Goal: Task Accomplishment & Management: Manage account settings

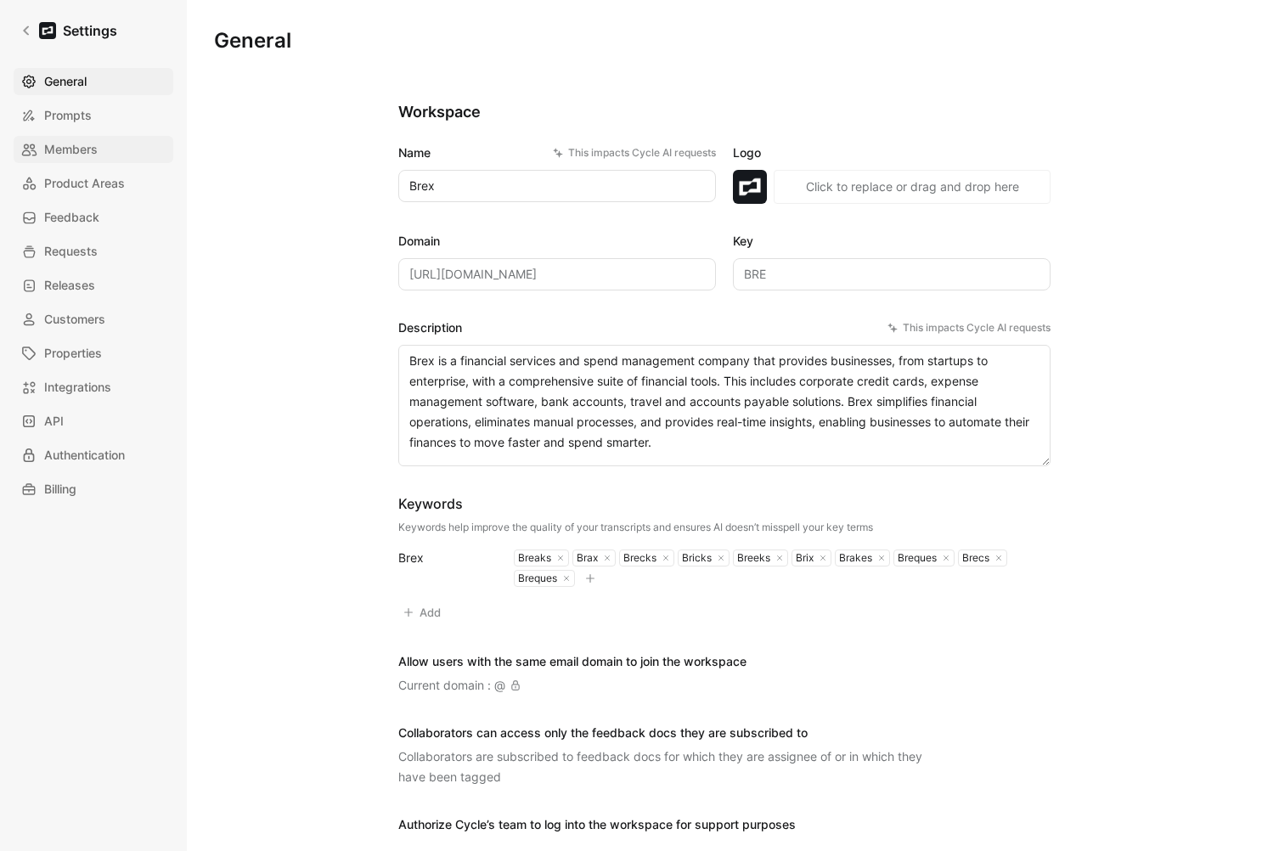
click at [57, 146] on span "Members" at bounding box center [71, 149] width 54 height 20
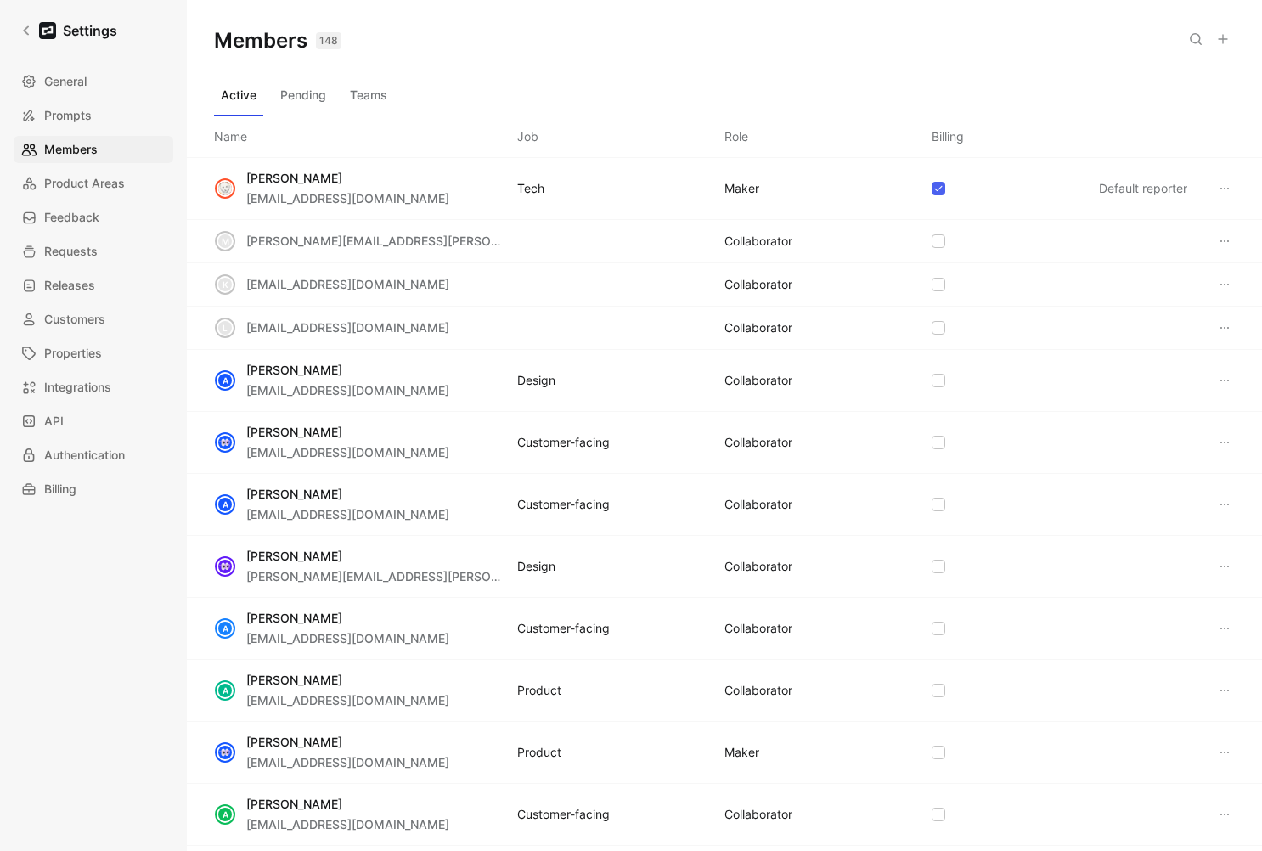
click at [370, 92] on button "Teams" at bounding box center [368, 95] width 51 height 27
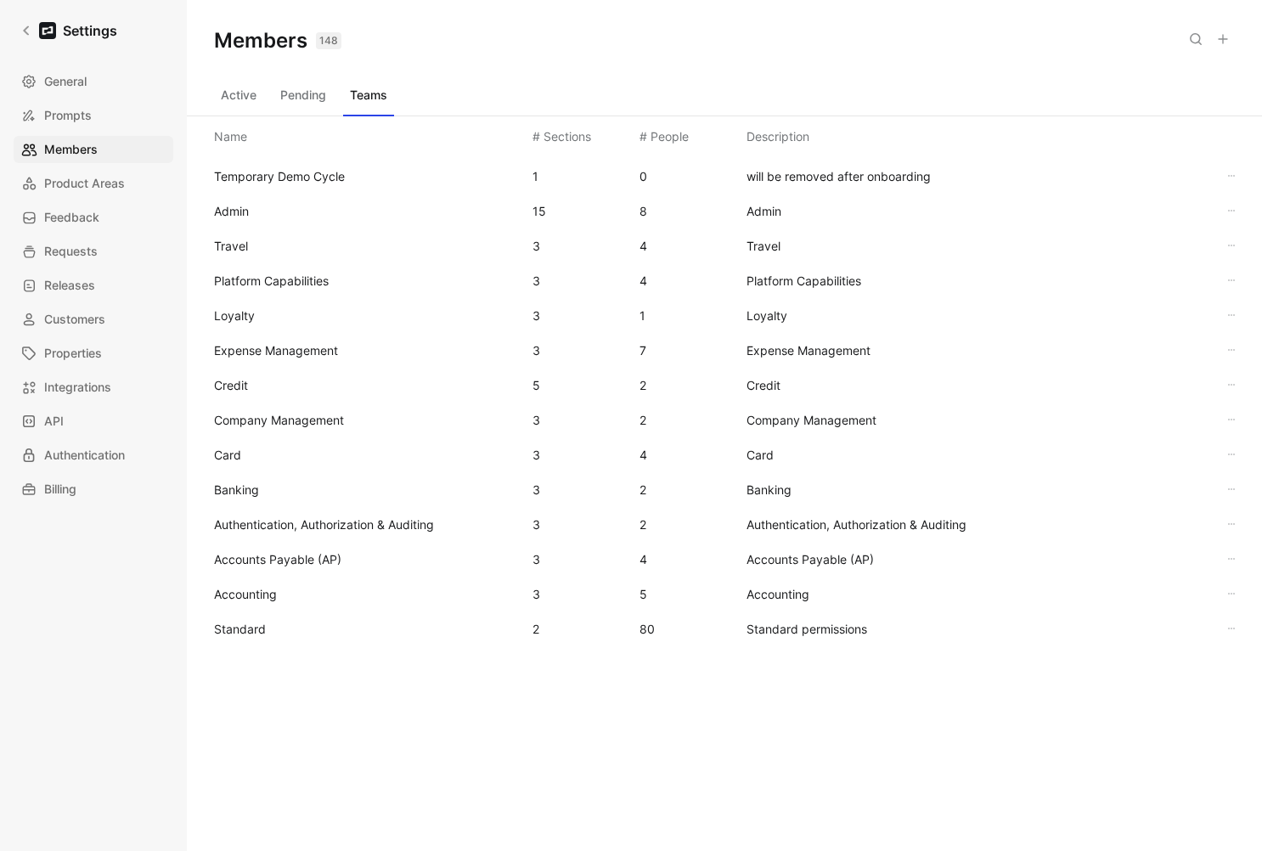
click at [282, 627] on span "Standard" at bounding box center [366, 629] width 305 height 20
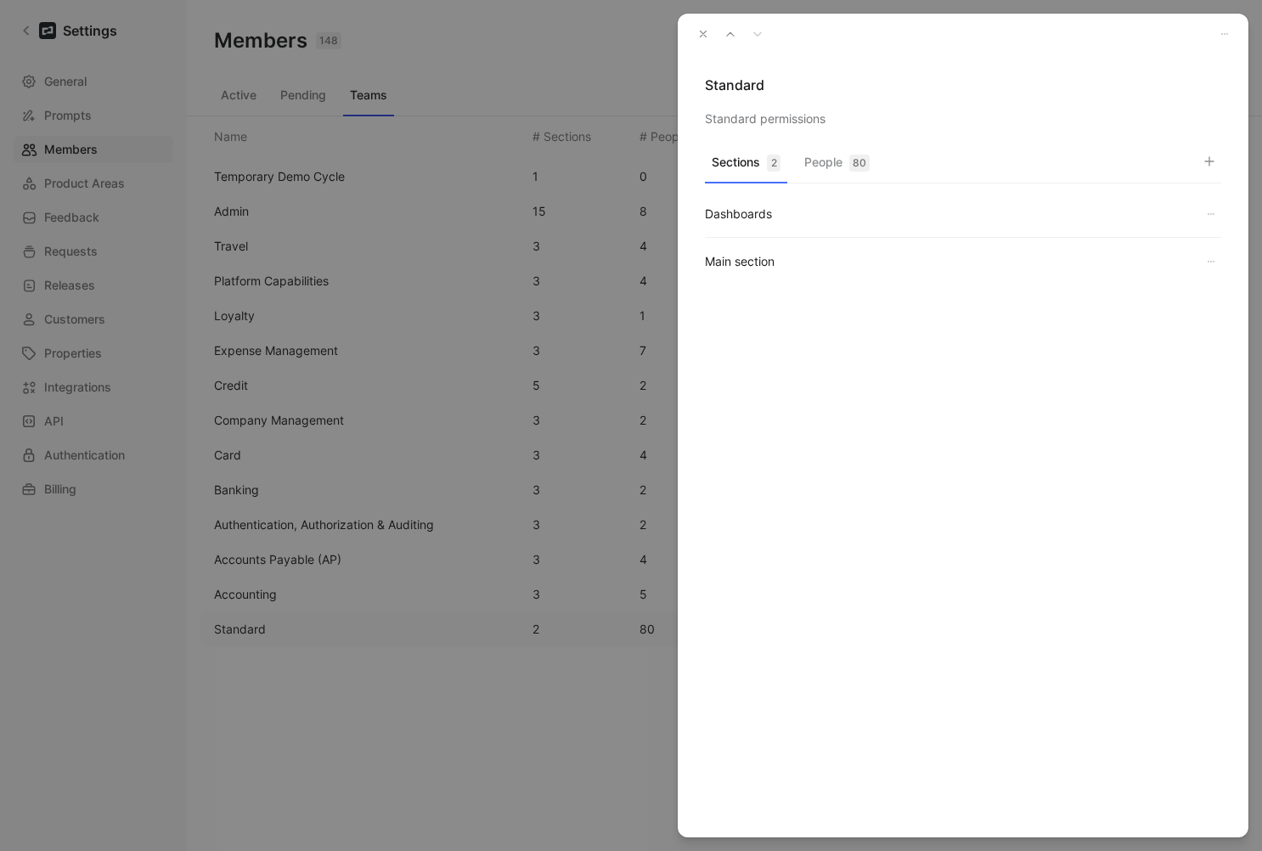
click at [826, 172] on button "People 80" at bounding box center [837, 166] width 79 height 33
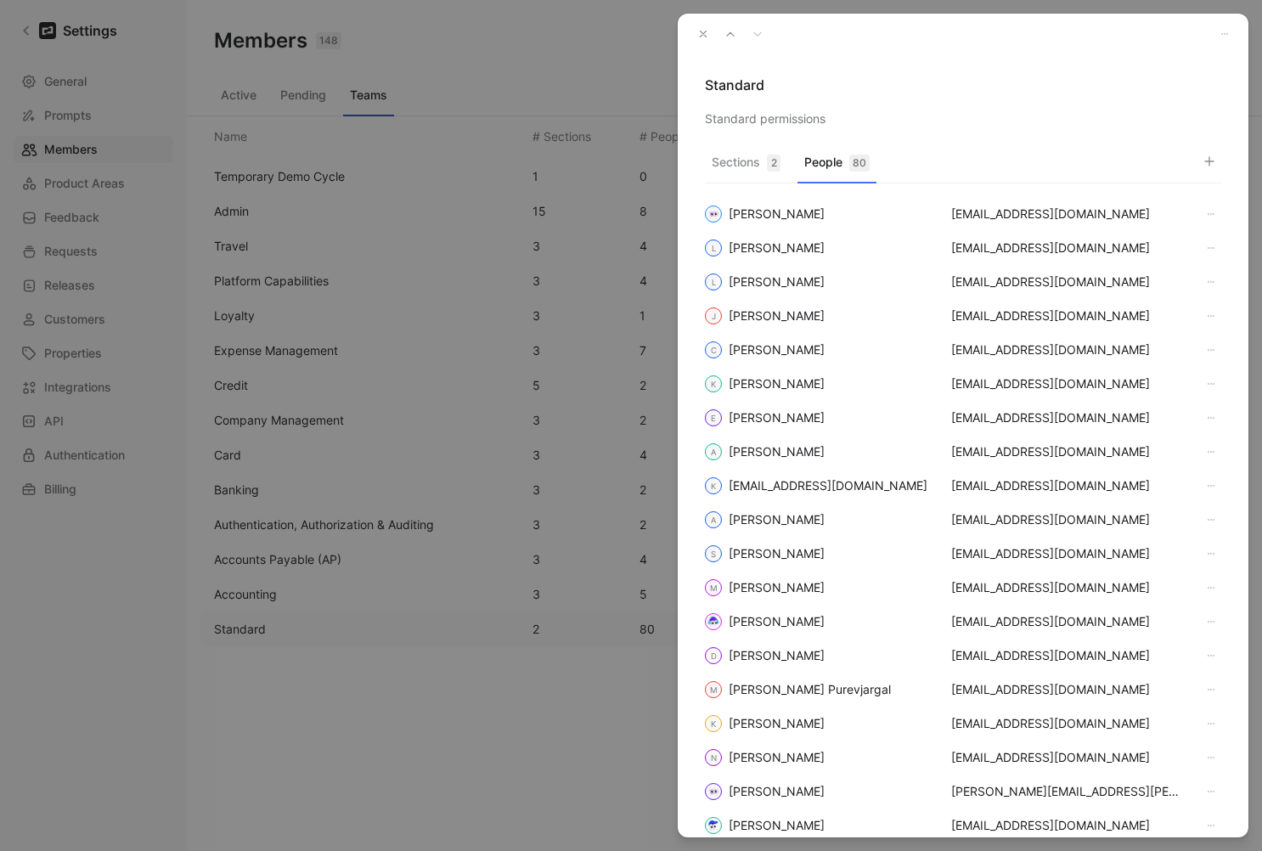
click at [1207, 162] on icon "button" at bounding box center [1210, 162] width 14 height 14
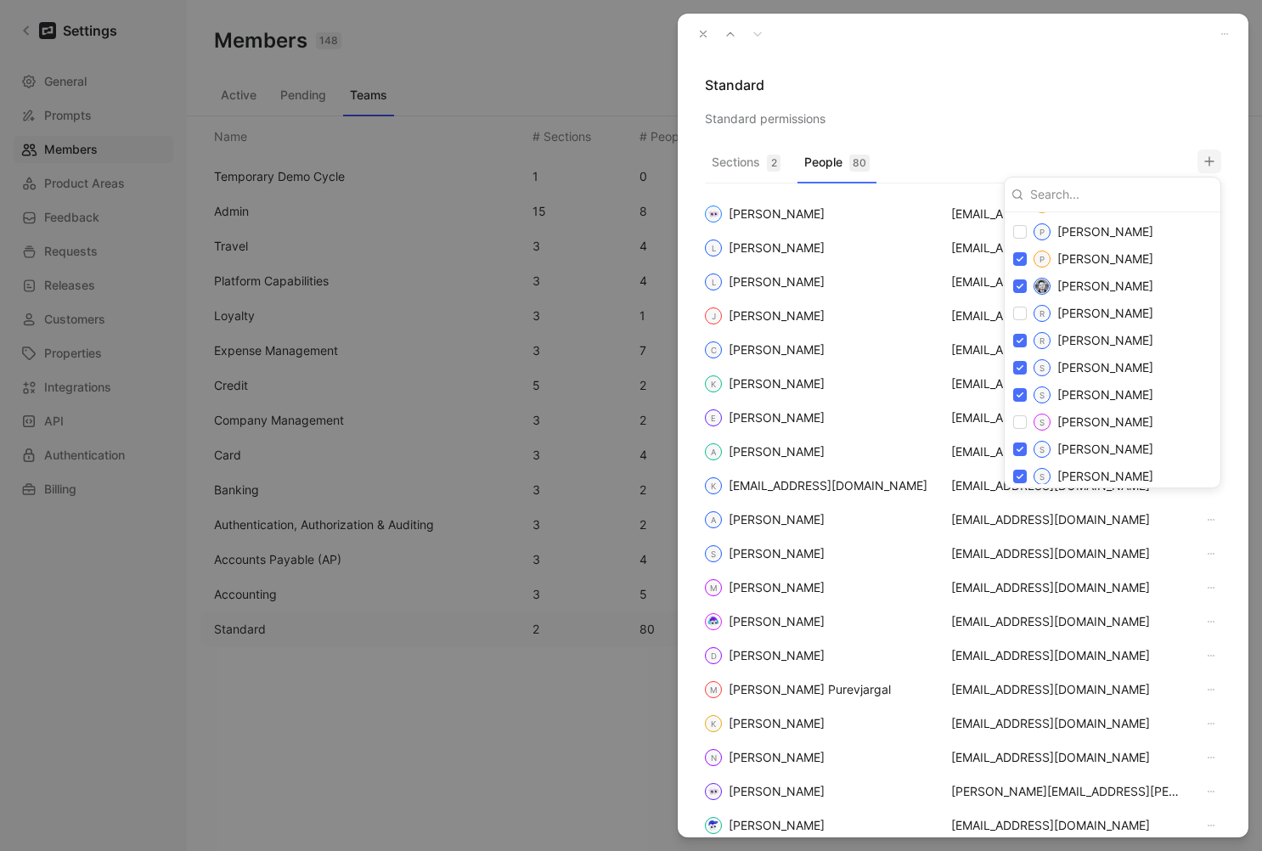
scroll to position [2205, 0]
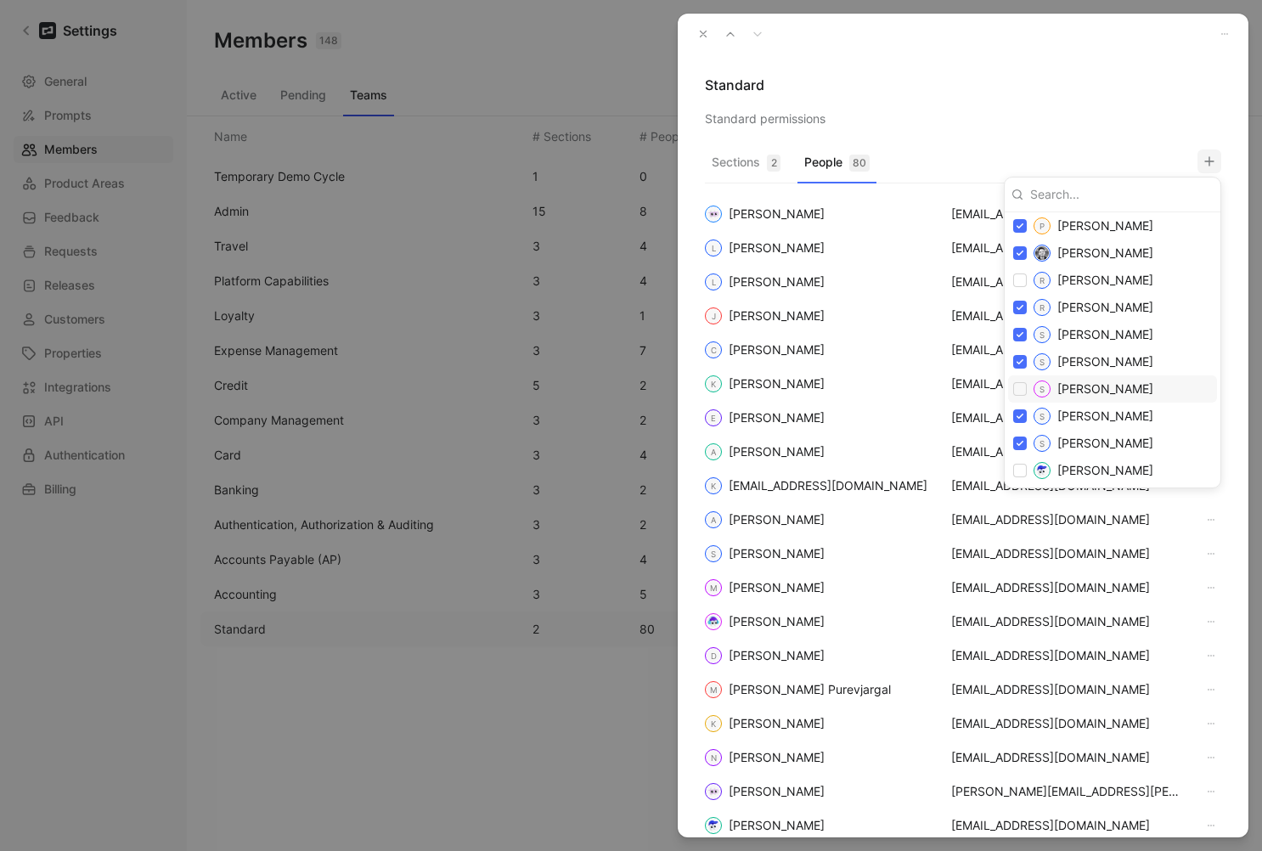
click at [1025, 386] on input "checkbox" at bounding box center [1020, 389] width 14 height 14
checkbox input "true"
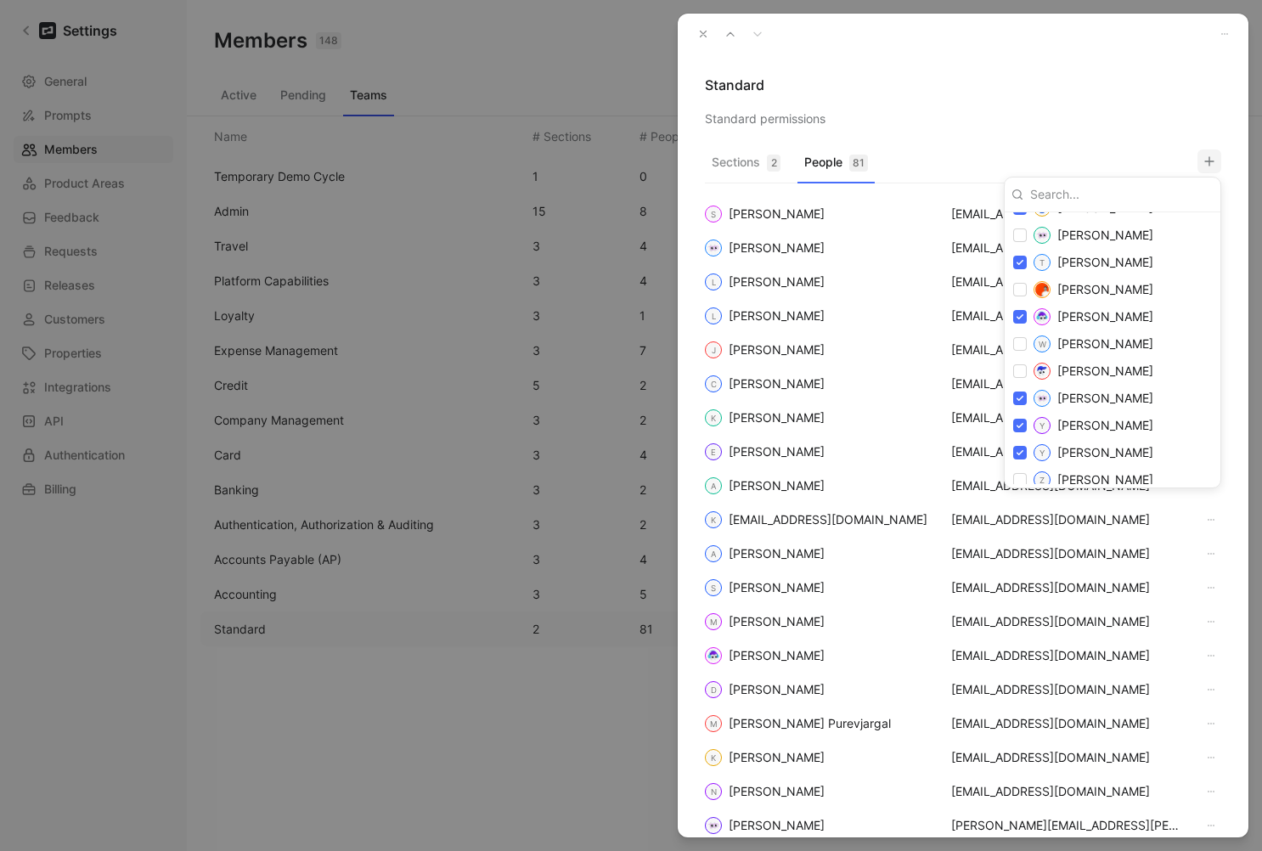
scroll to position [2589, 0]
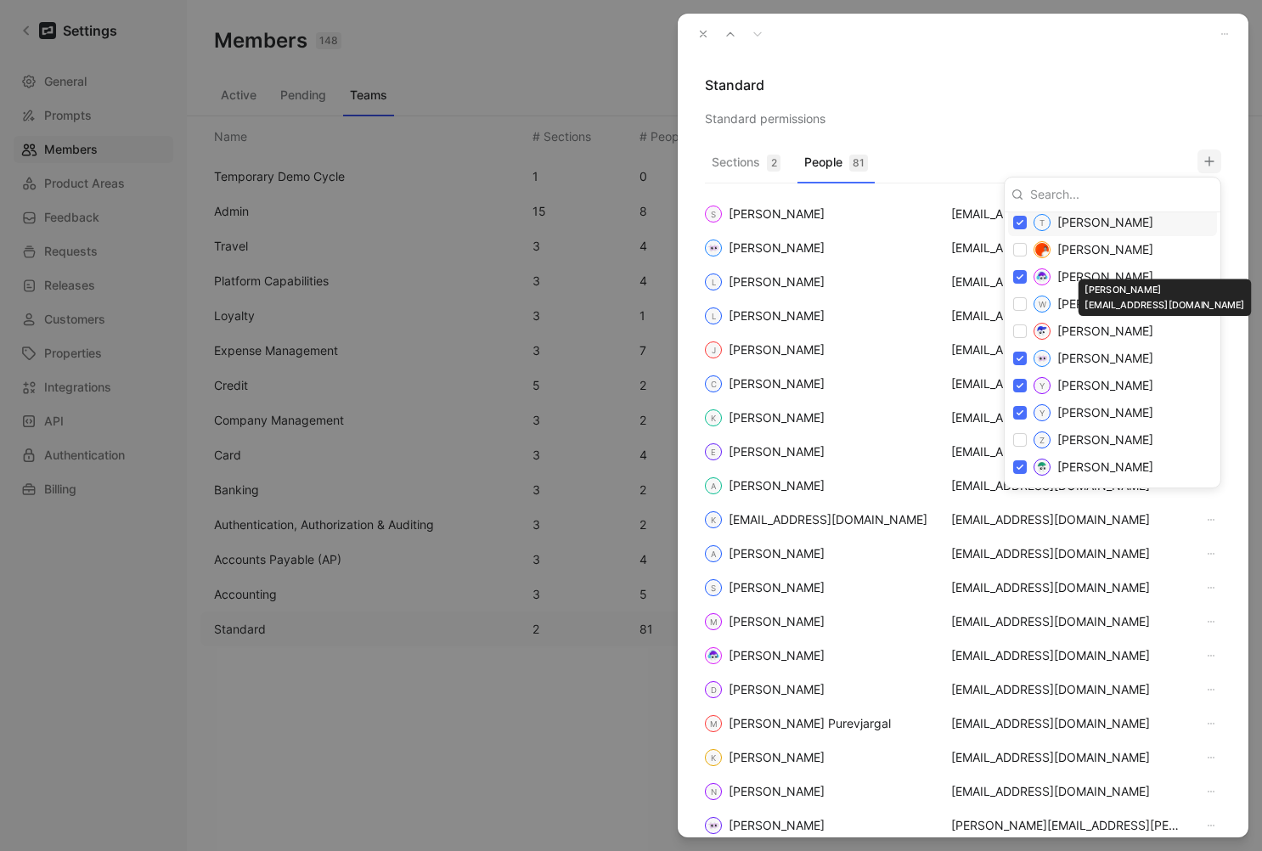
click at [1091, 77] on div at bounding box center [631, 425] width 1262 height 851
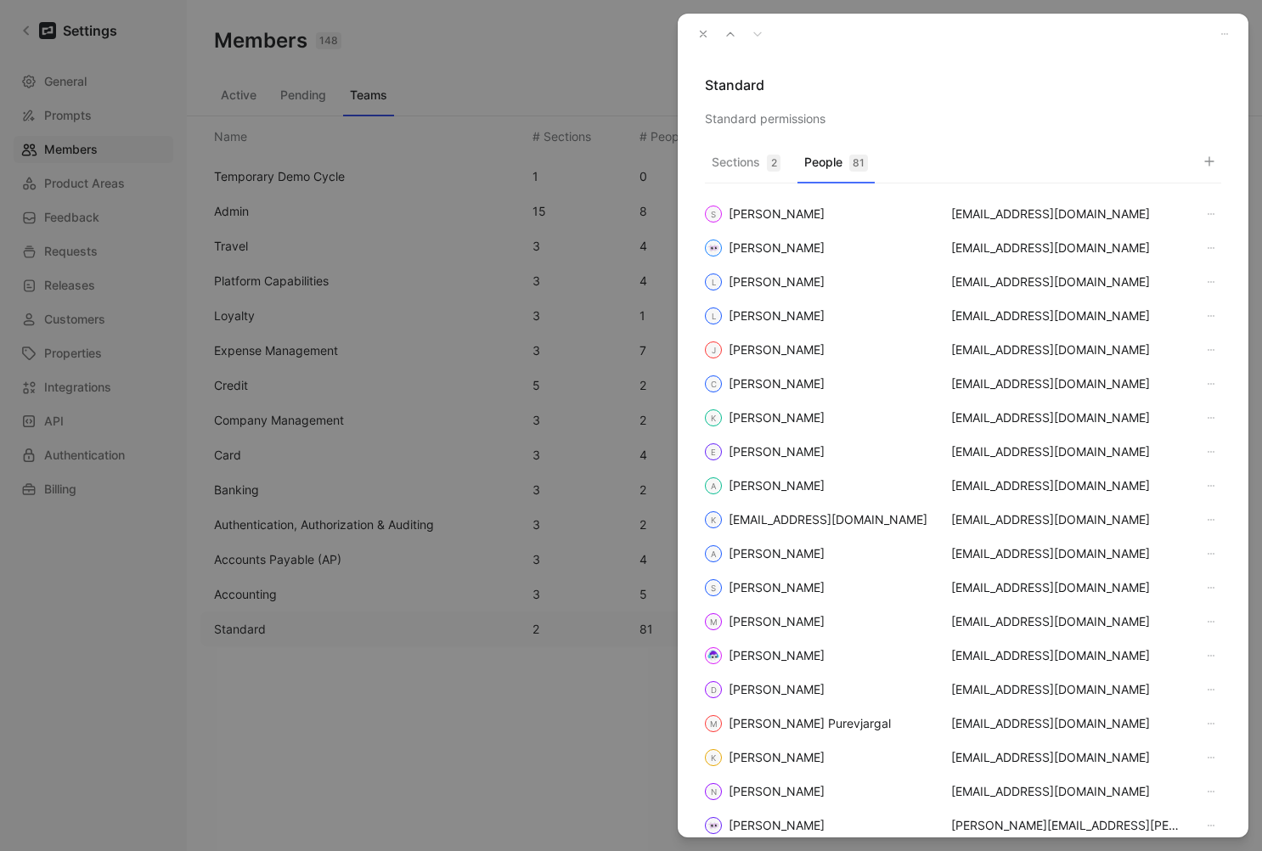
click at [695, 34] on button "button" at bounding box center [703, 34] width 24 height 24
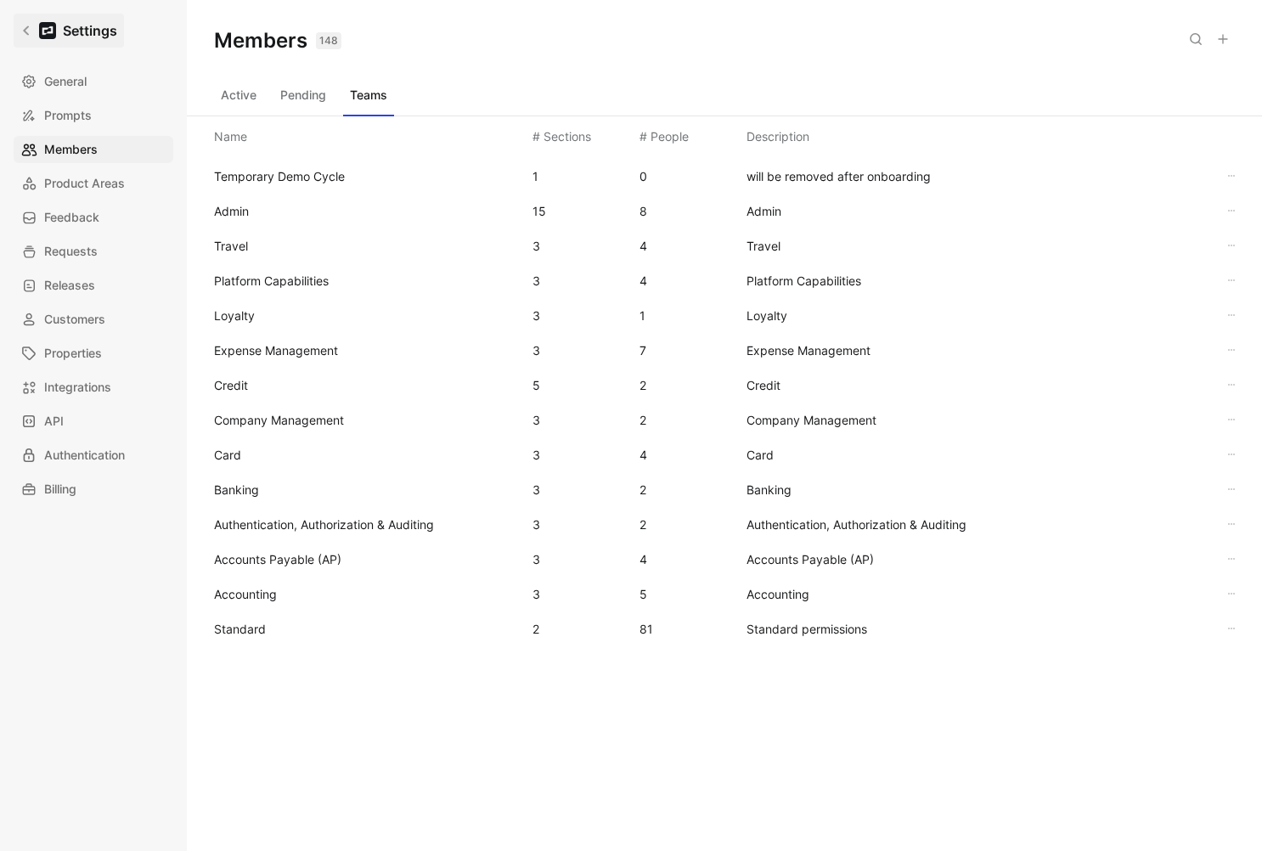
click at [94, 31] on h1 "Settings" at bounding box center [90, 30] width 54 height 20
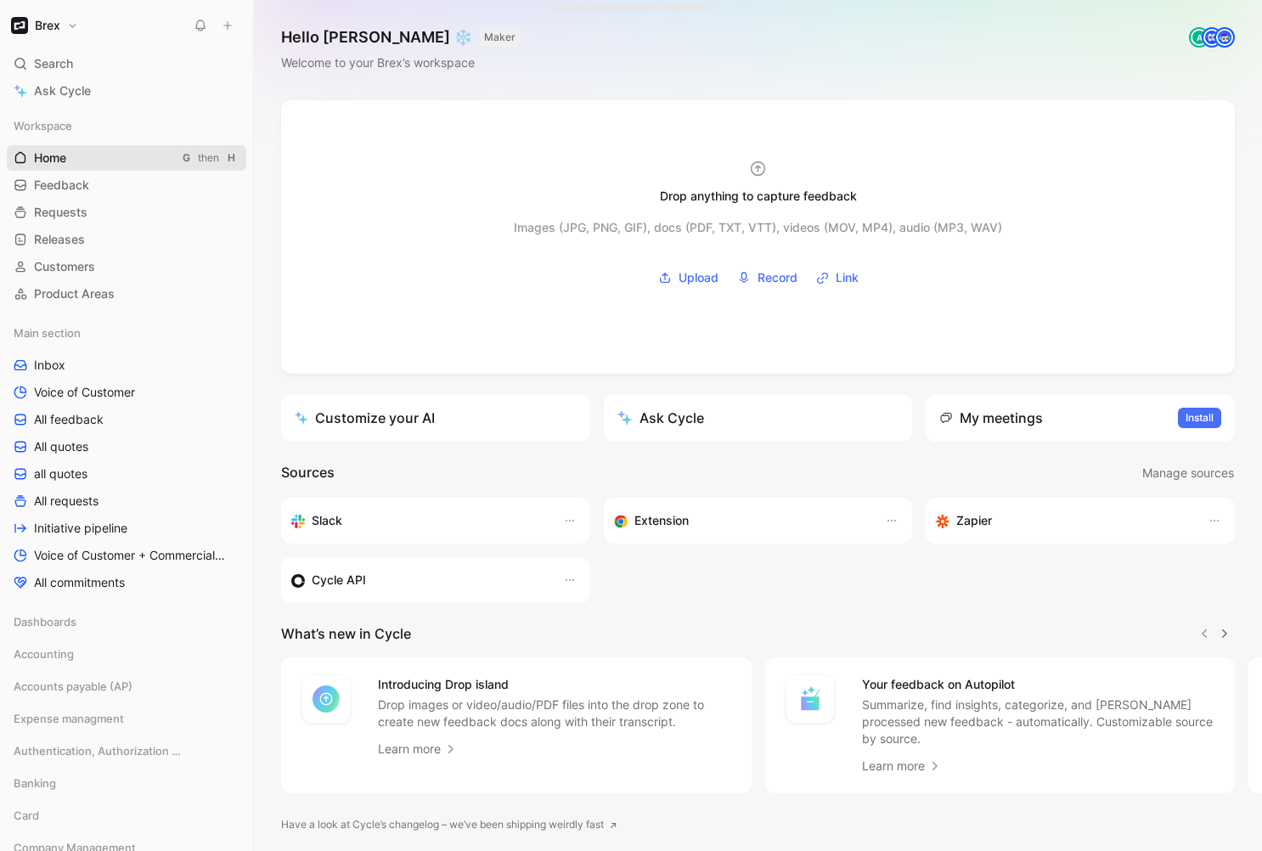
click at [54, 159] on span "Home" at bounding box center [50, 157] width 32 height 17
click at [38, 21] on h1 "Brex" at bounding box center [47, 25] width 25 height 15
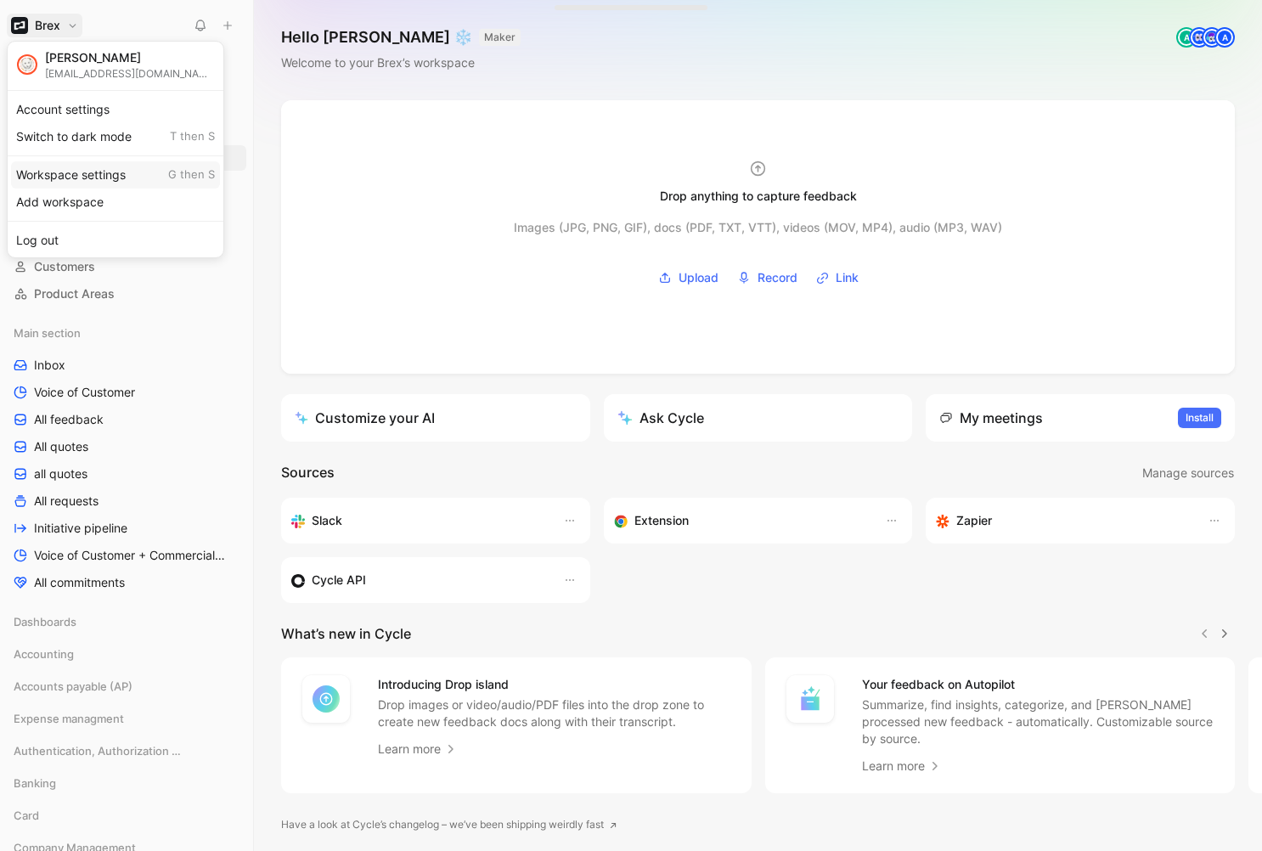
click at [60, 175] on div "Workspace settings G then S" at bounding box center [115, 174] width 209 height 27
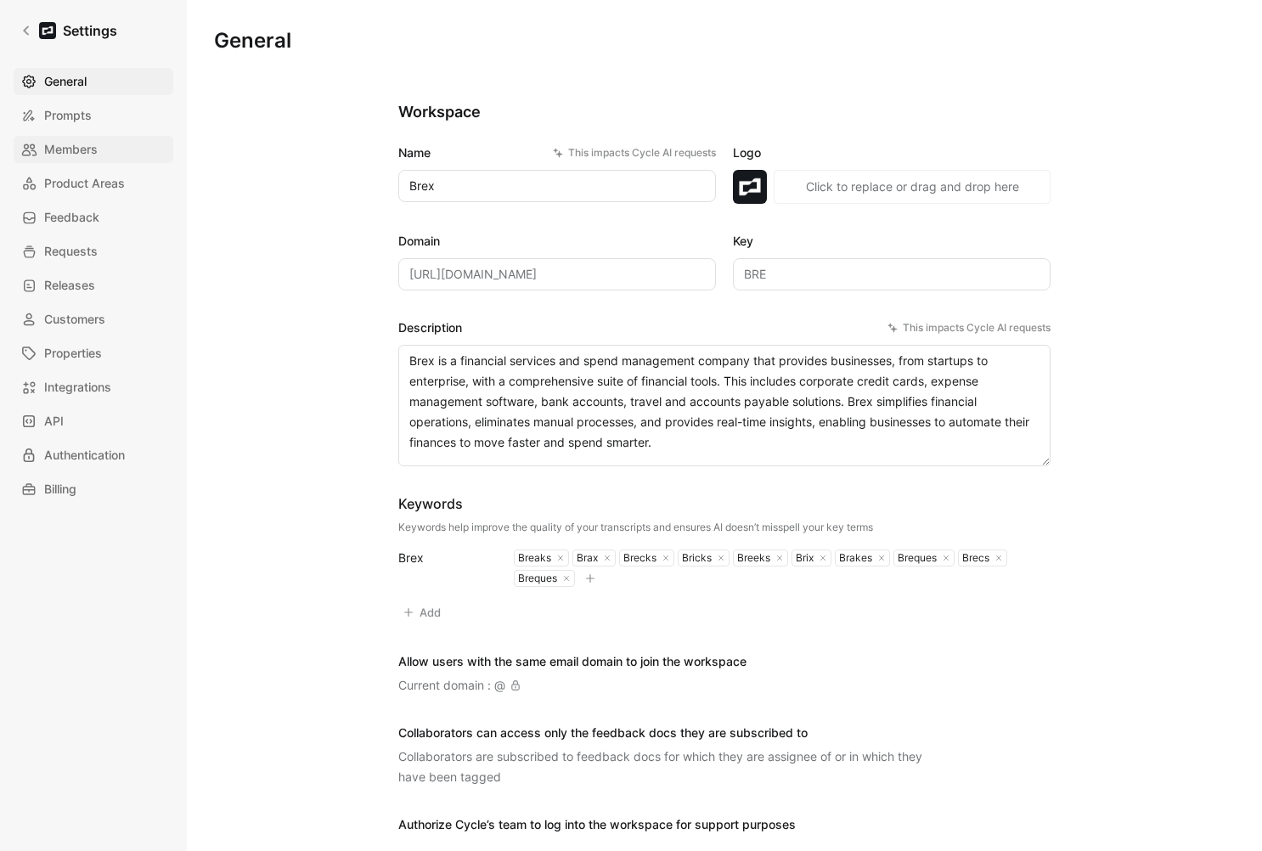
click at [82, 153] on span "Members" at bounding box center [71, 149] width 54 height 20
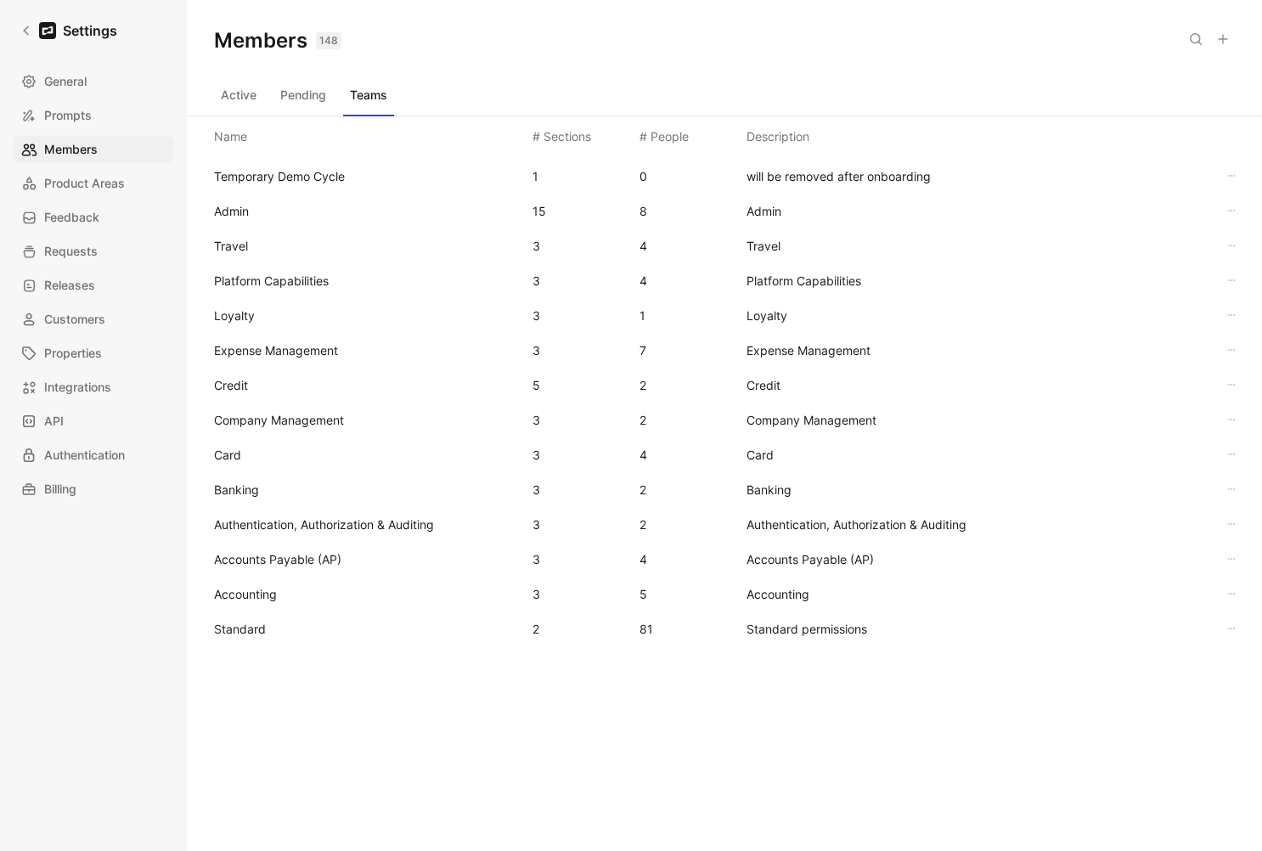
click at [252, 93] on button "Active" at bounding box center [238, 95] width 49 height 27
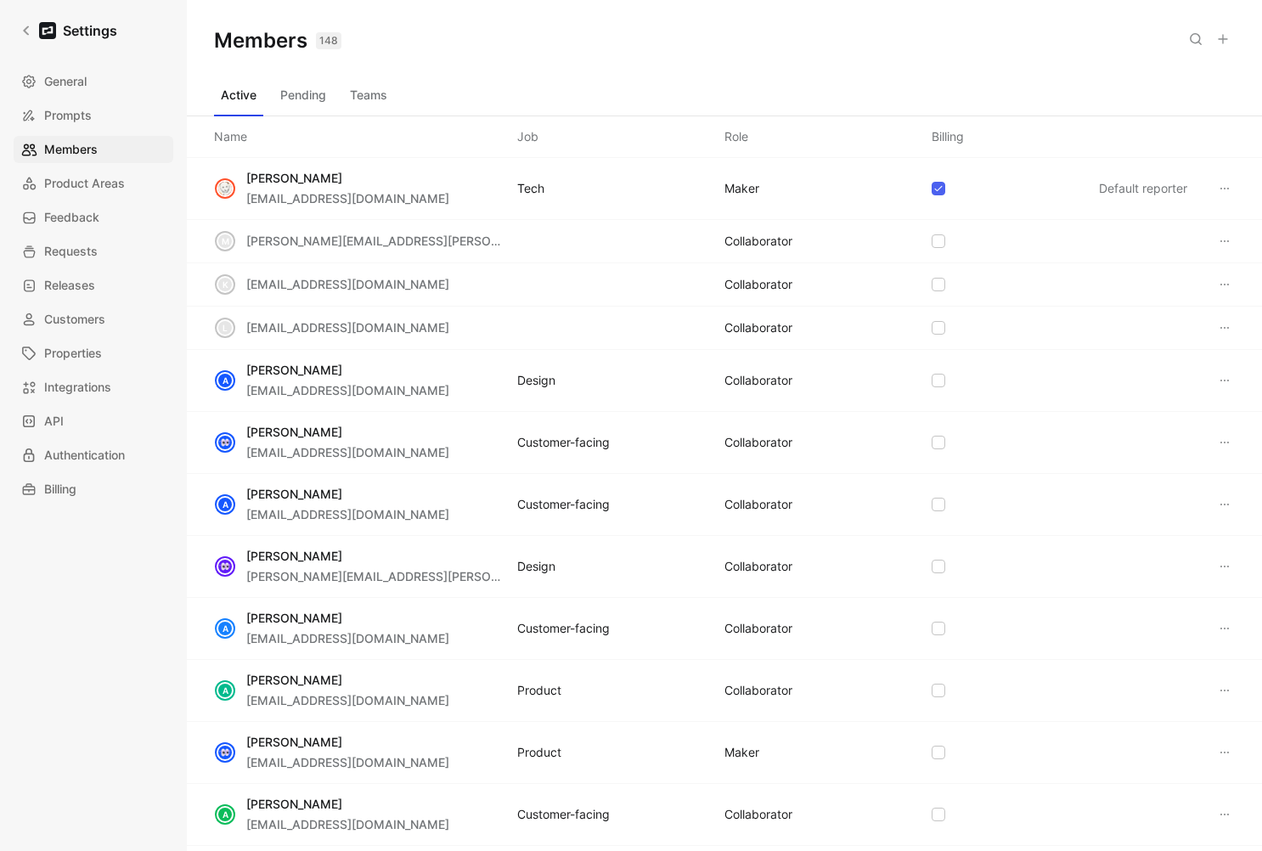
click at [1224, 37] on icon at bounding box center [1223, 39] width 14 height 14
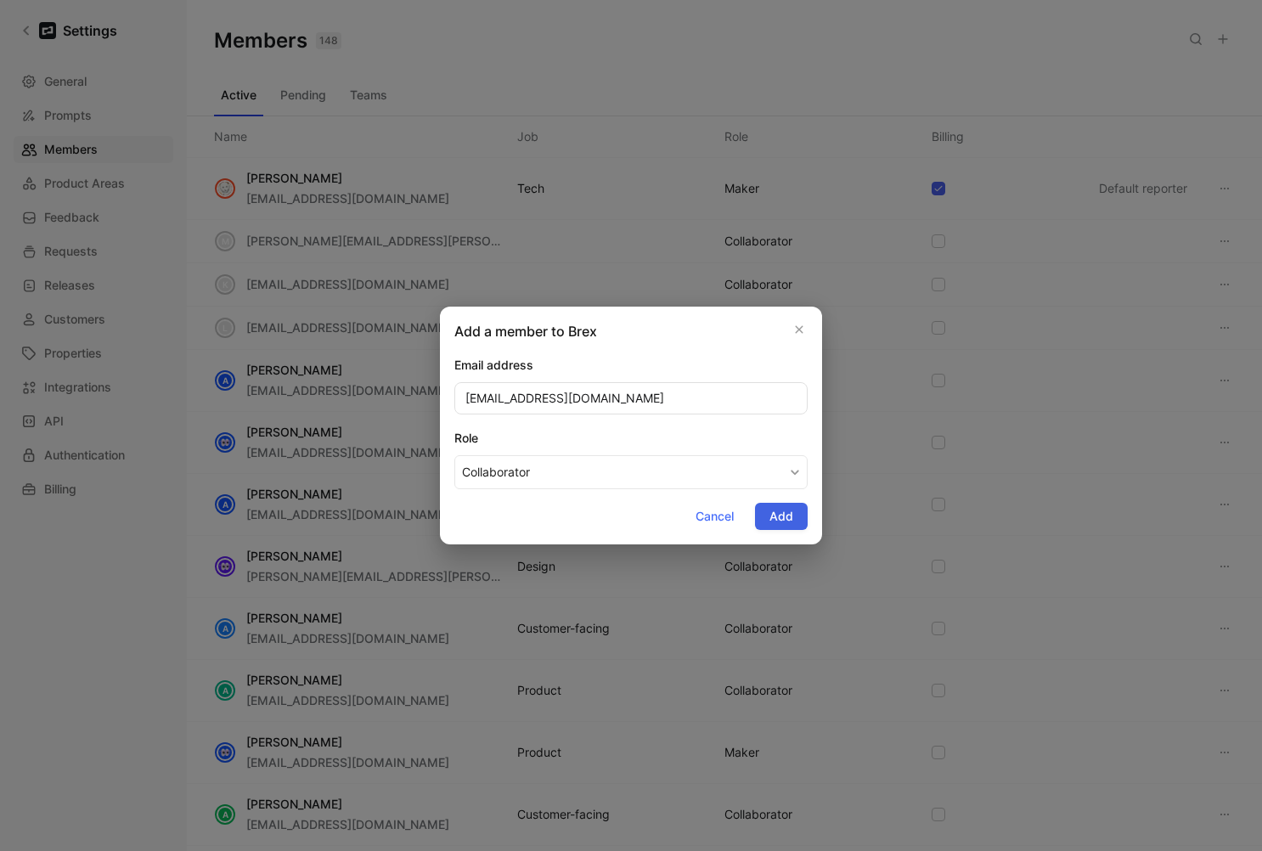
type input "[EMAIL_ADDRESS][DOMAIN_NAME]"
click at [795, 516] on button "Add" at bounding box center [781, 516] width 53 height 27
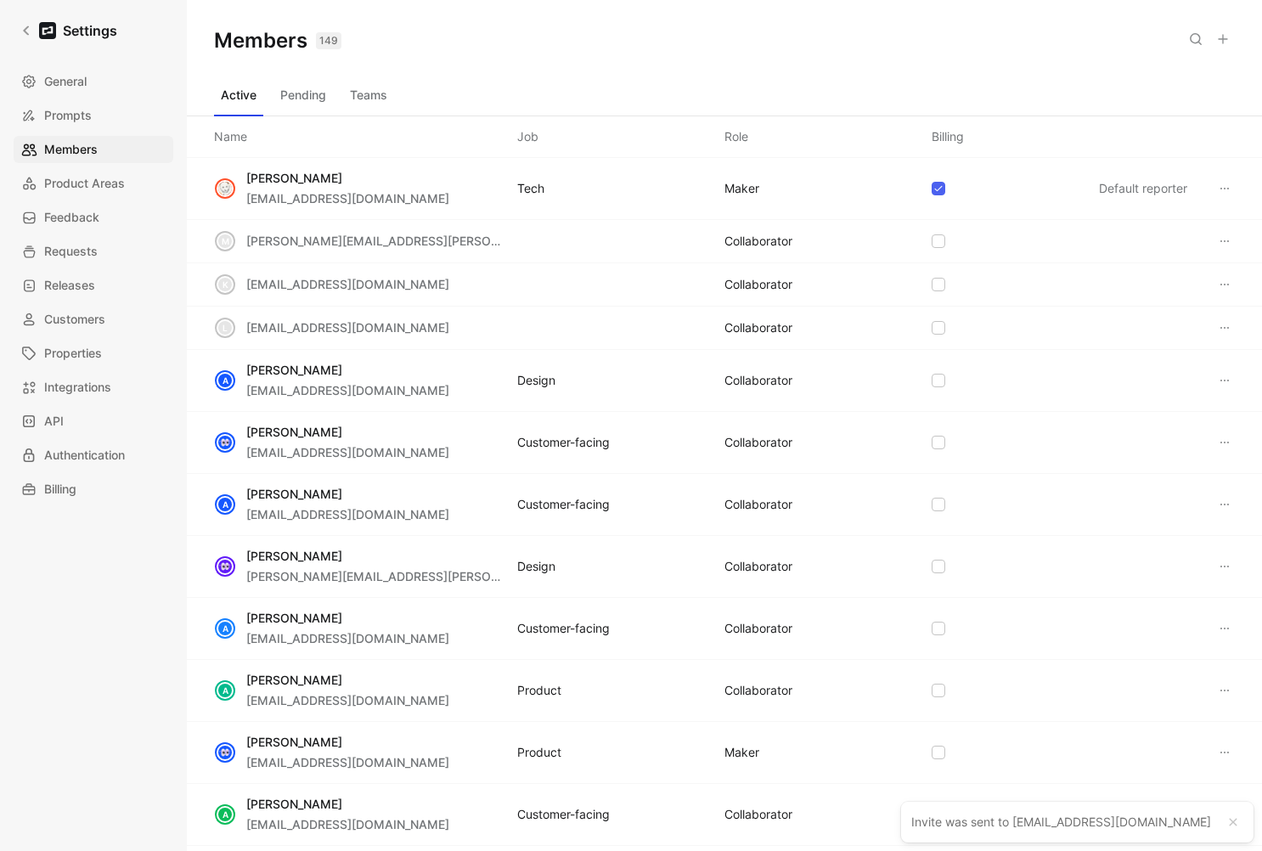
click at [1224, 39] on use at bounding box center [1223, 39] width 8 height 8
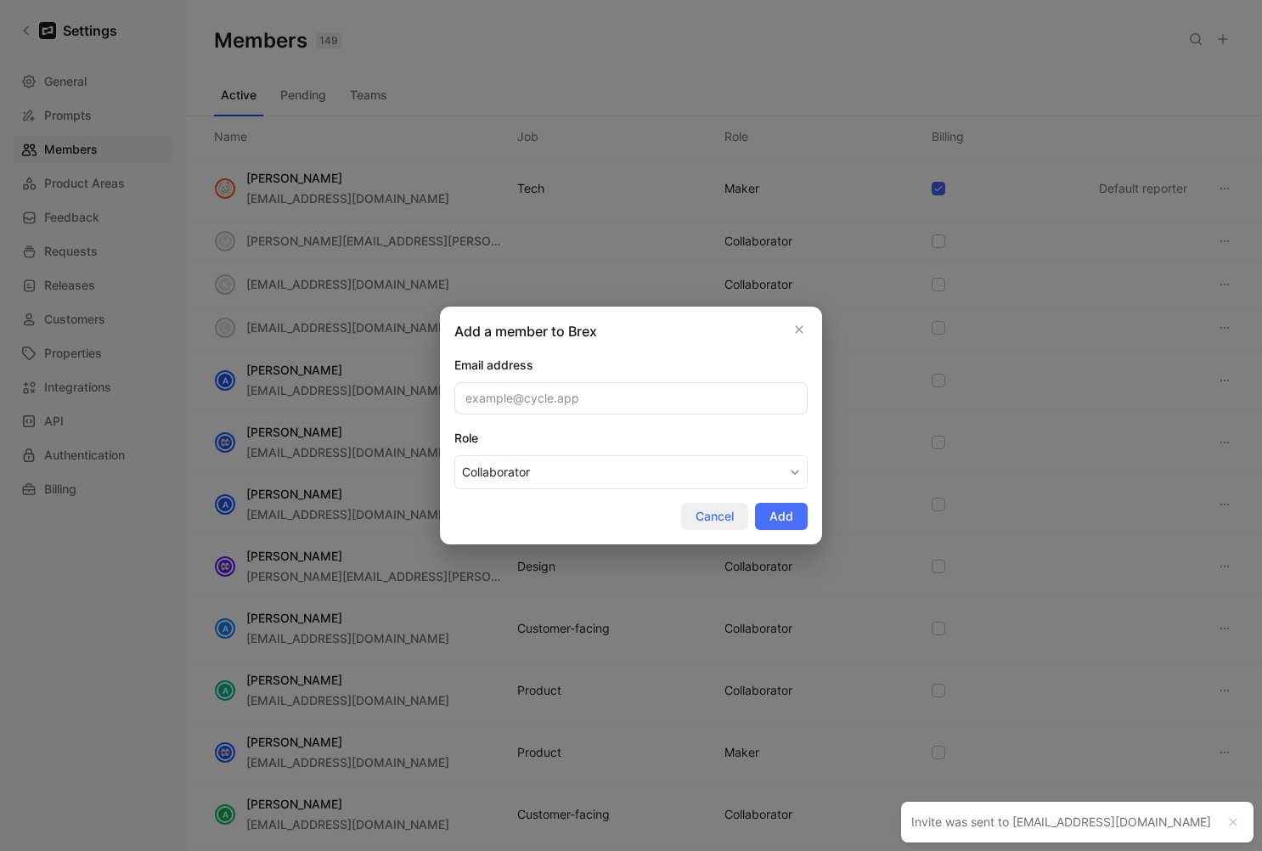
click at [729, 518] on span "Cancel" at bounding box center [715, 516] width 38 height 20
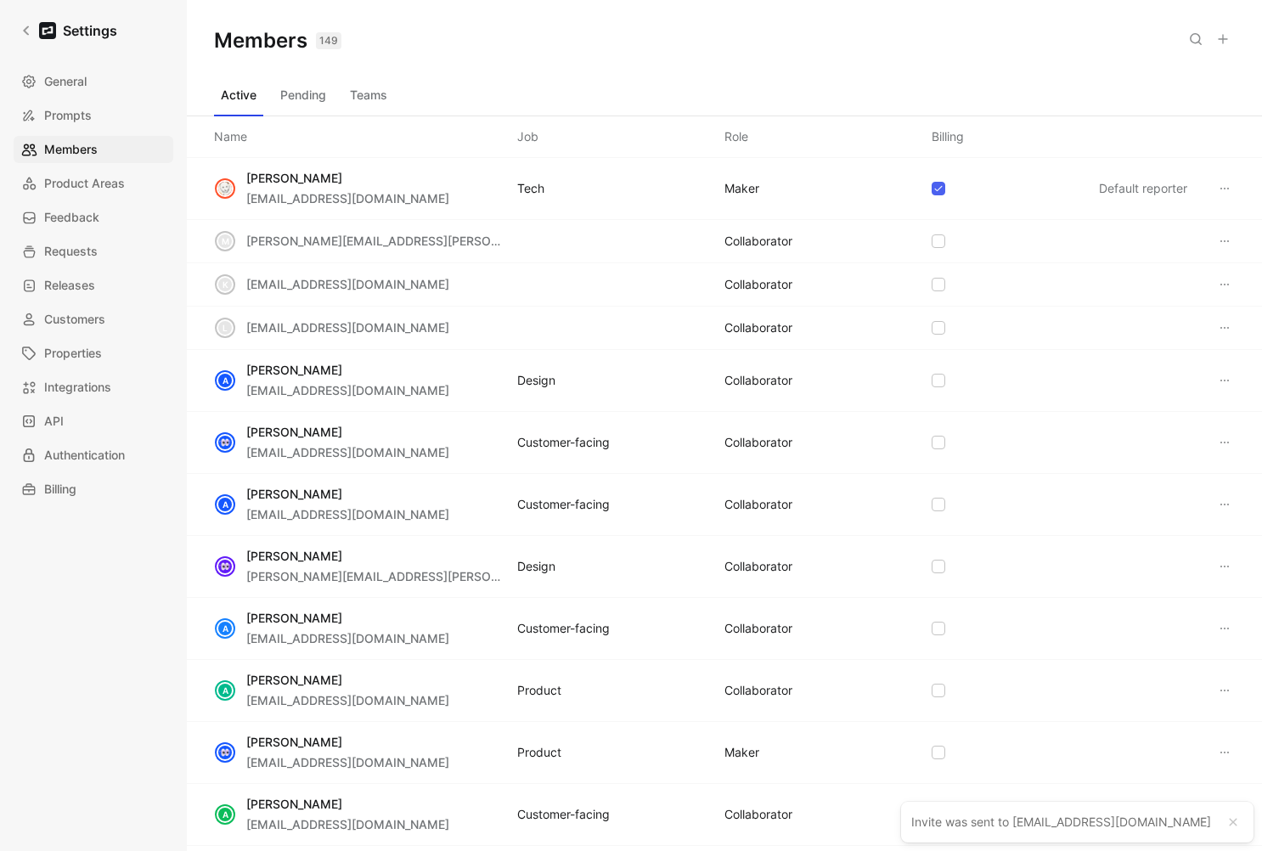
click at [379, 98] on button "Teams" at bounding box center [368, 95] width 51 height 27
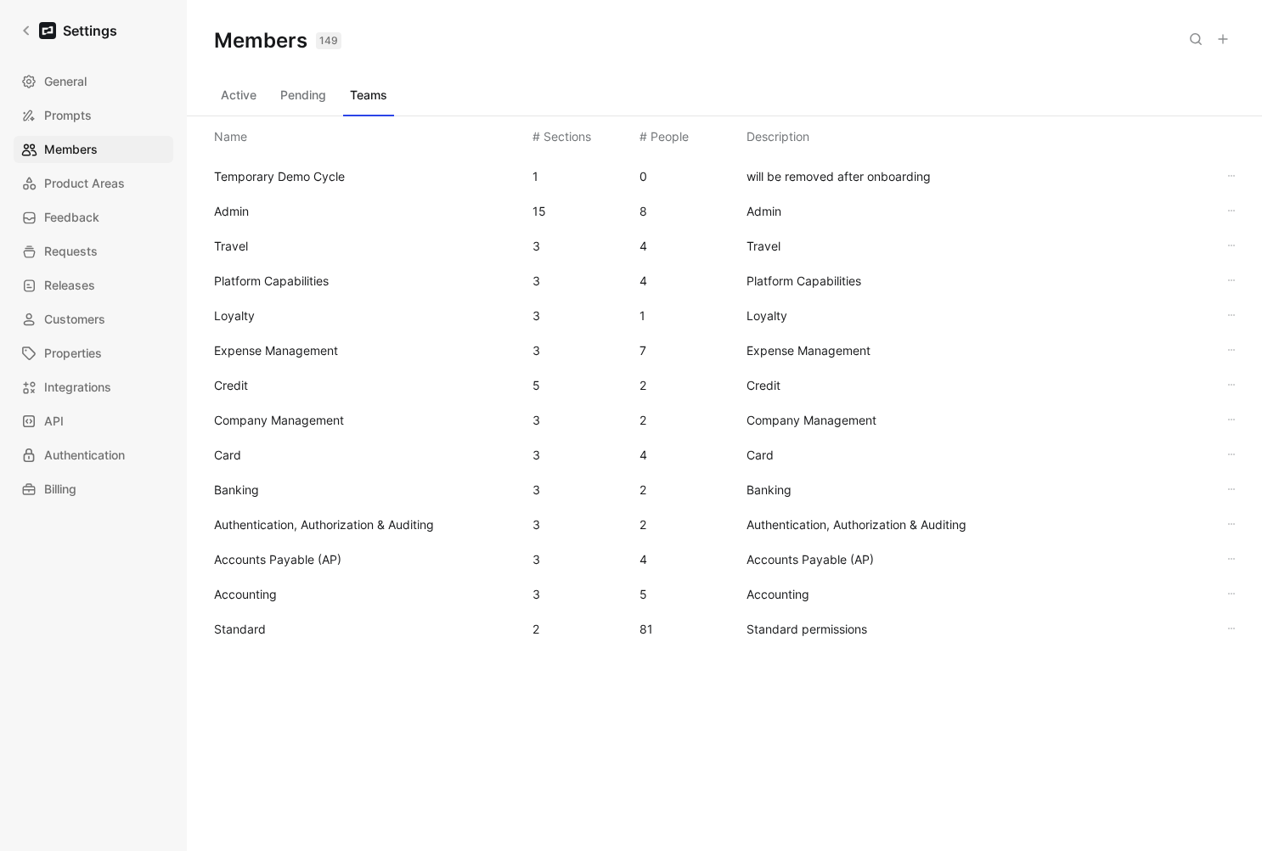
click at [239, 623] on span "Standard" at bounding box center [240, 629] width 52 height 14
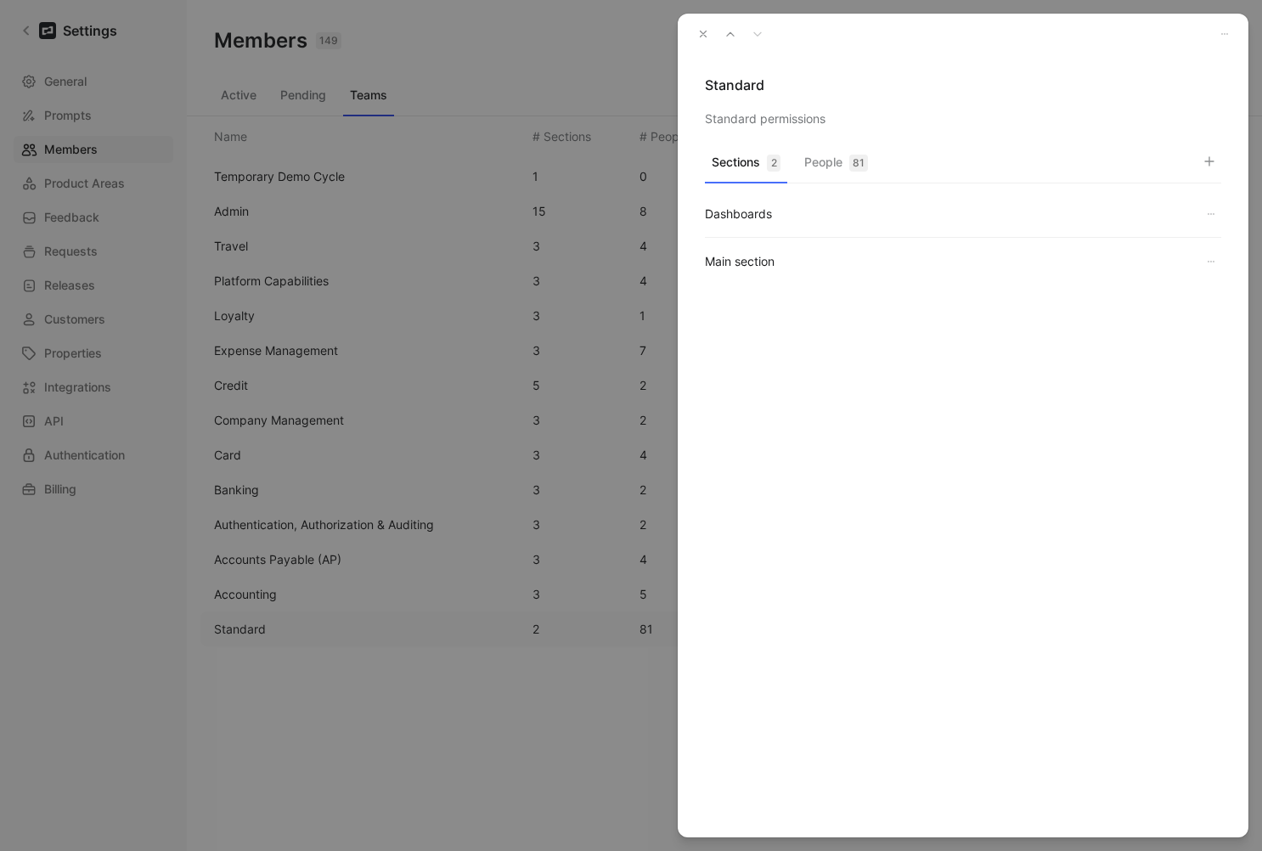
click at [833, 166] on button "People 81" at bounding box center [836, 166] width 77 height 33
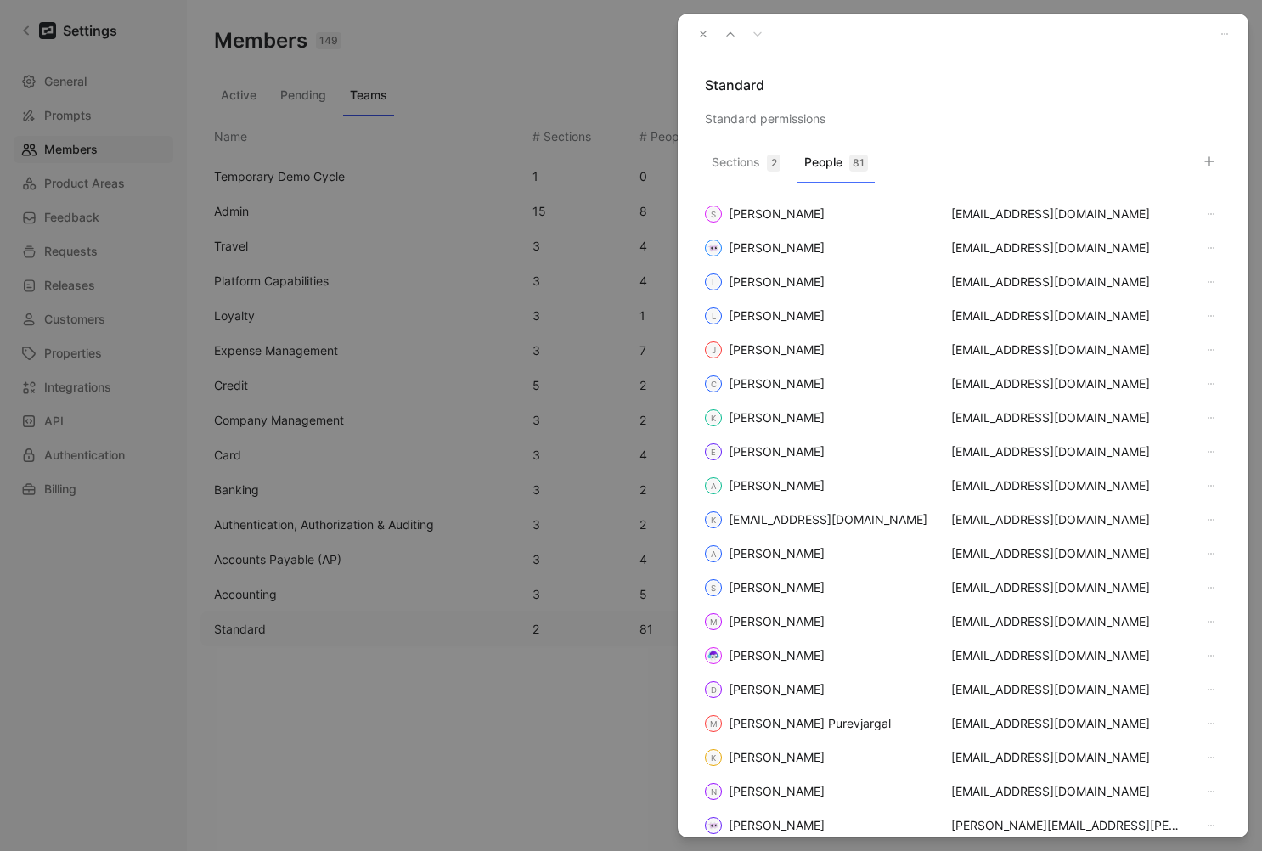
click at [1210, 166] on icon "button" at bounding box center [1210, 162] width 14 height 14
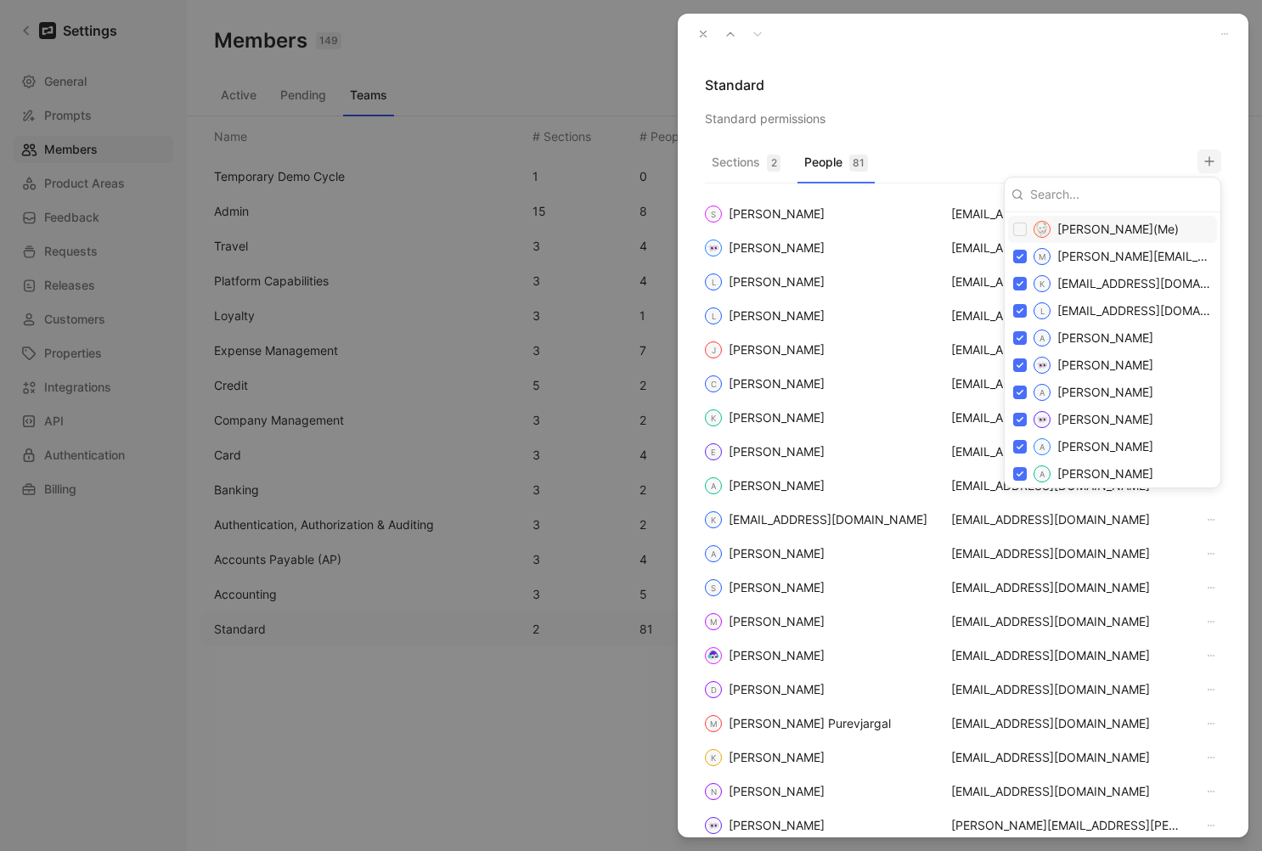
click at [1115, 202] on input at bounding box center [1119, 194] width 190 height 27
paste input "[EMAIL_ADDRESS][DOMAIN_NAME]"
type input "[EMAIL_ADDRESS][DOMAIN_NAME]"
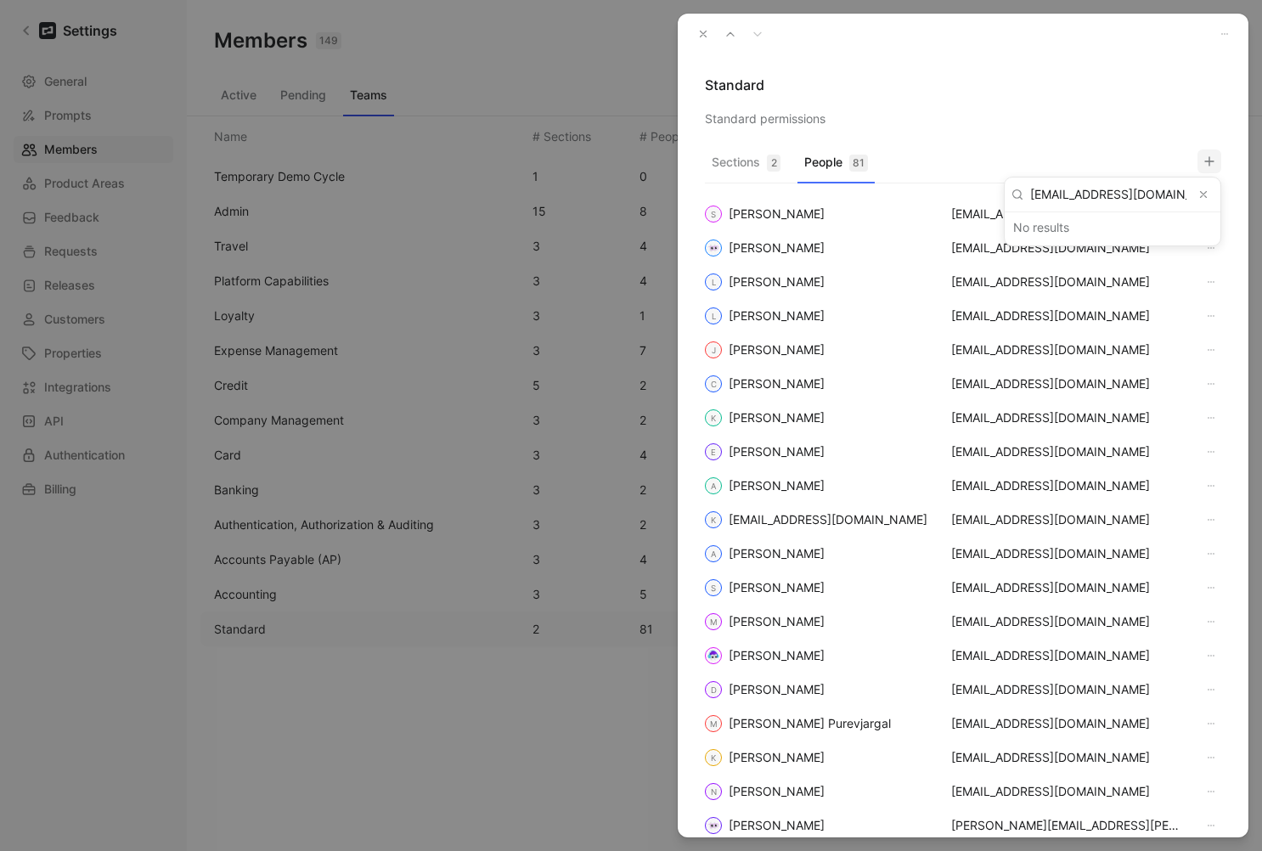
click at [1202, 190] on icon "Clear input" at bounding box center [1204, 195] width 12 height 12
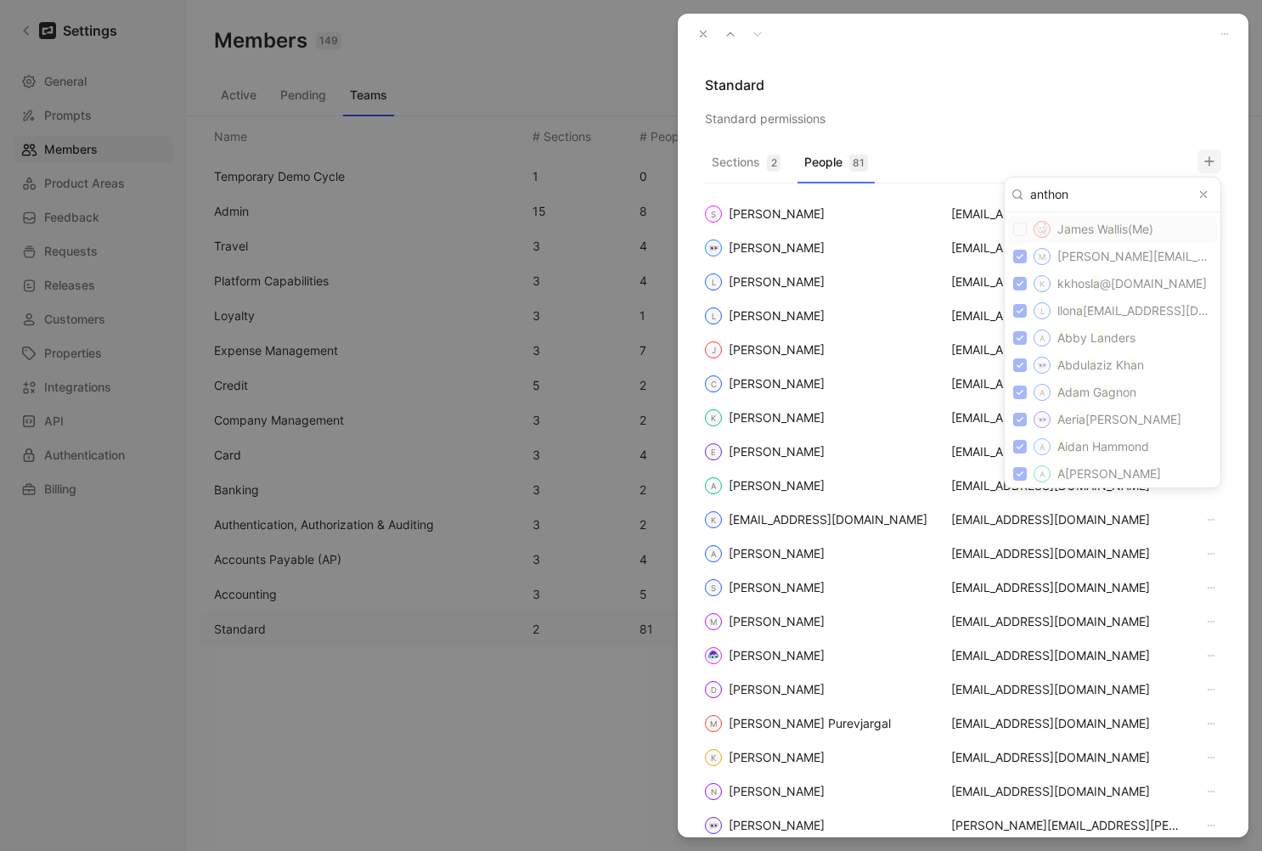
type input "[PERSON_NAME]"
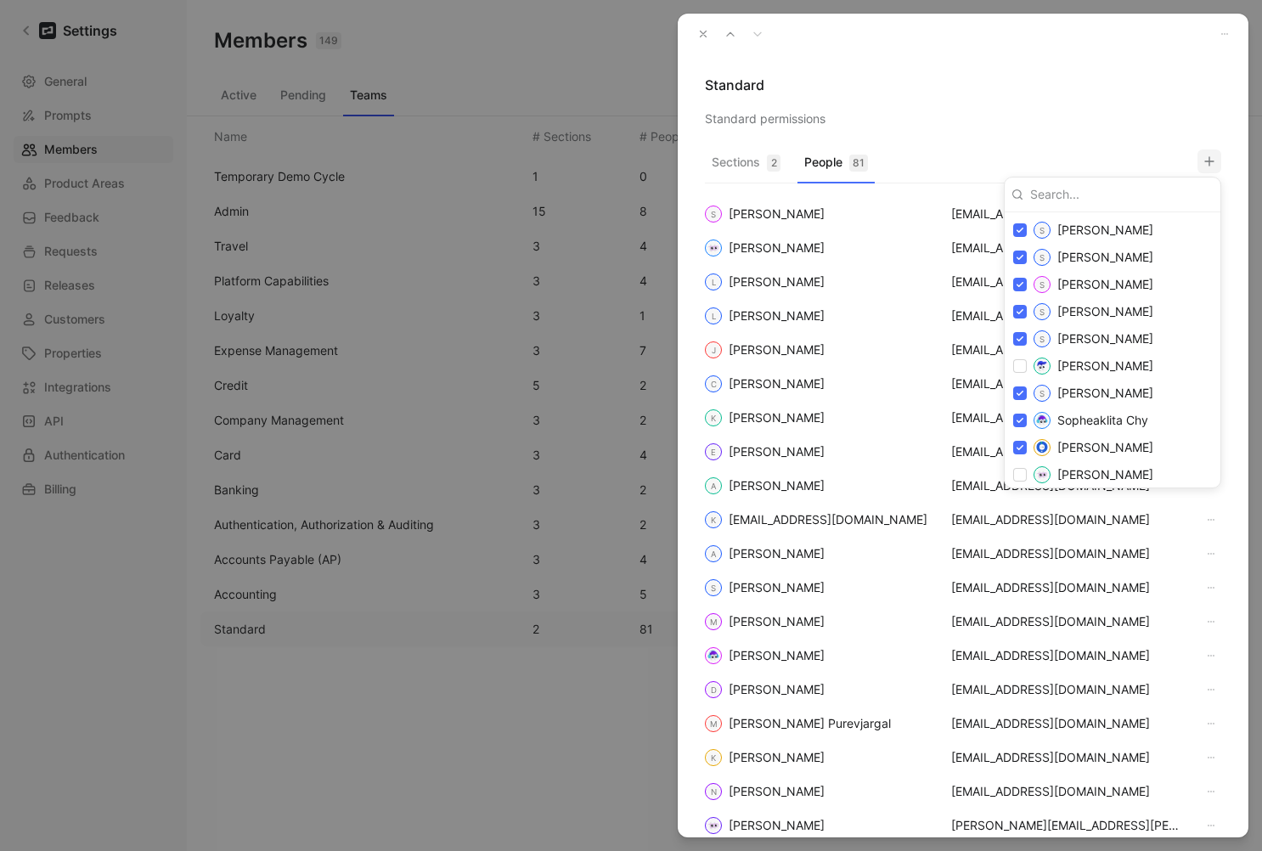
scroll to position [2589, 0]
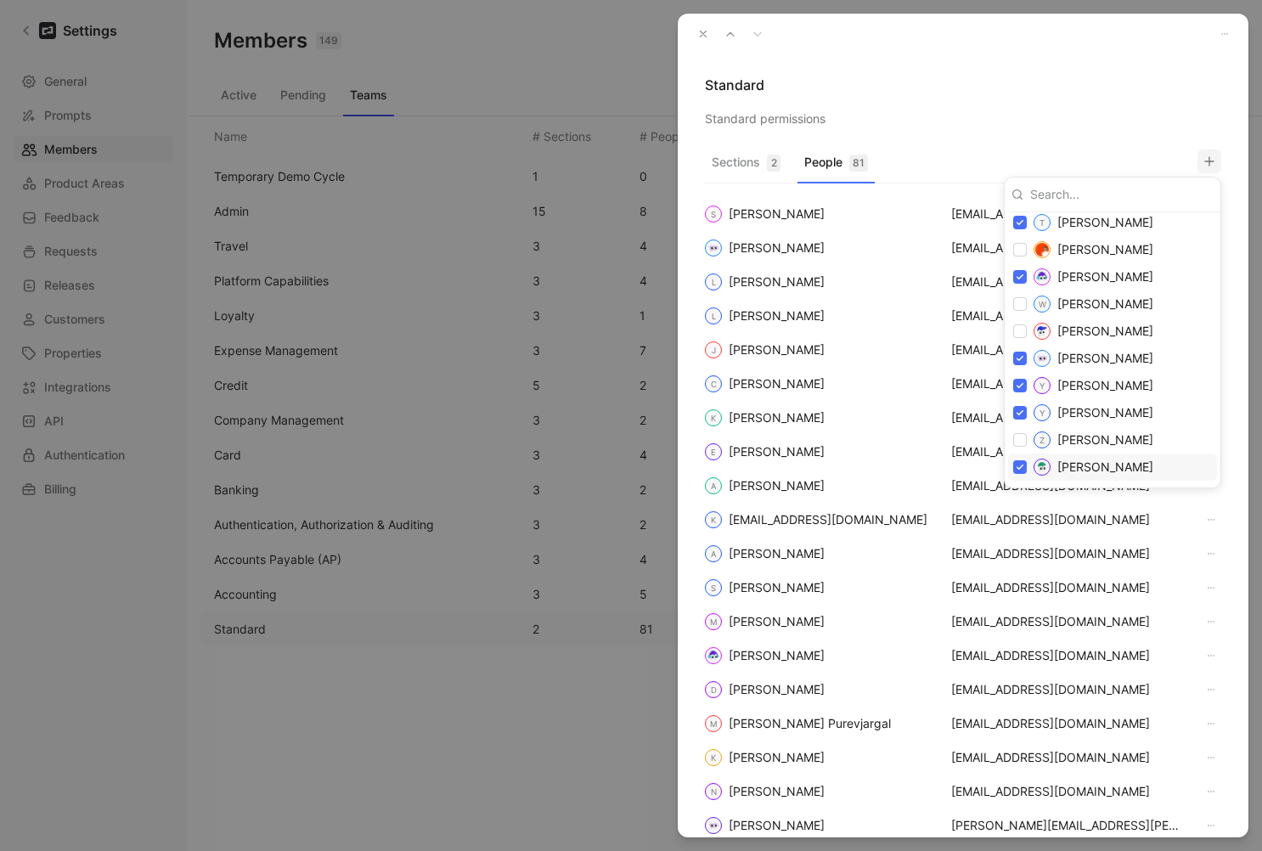
click at [691, 27] on div at bounding box center [631, 425] width 1262 height 851
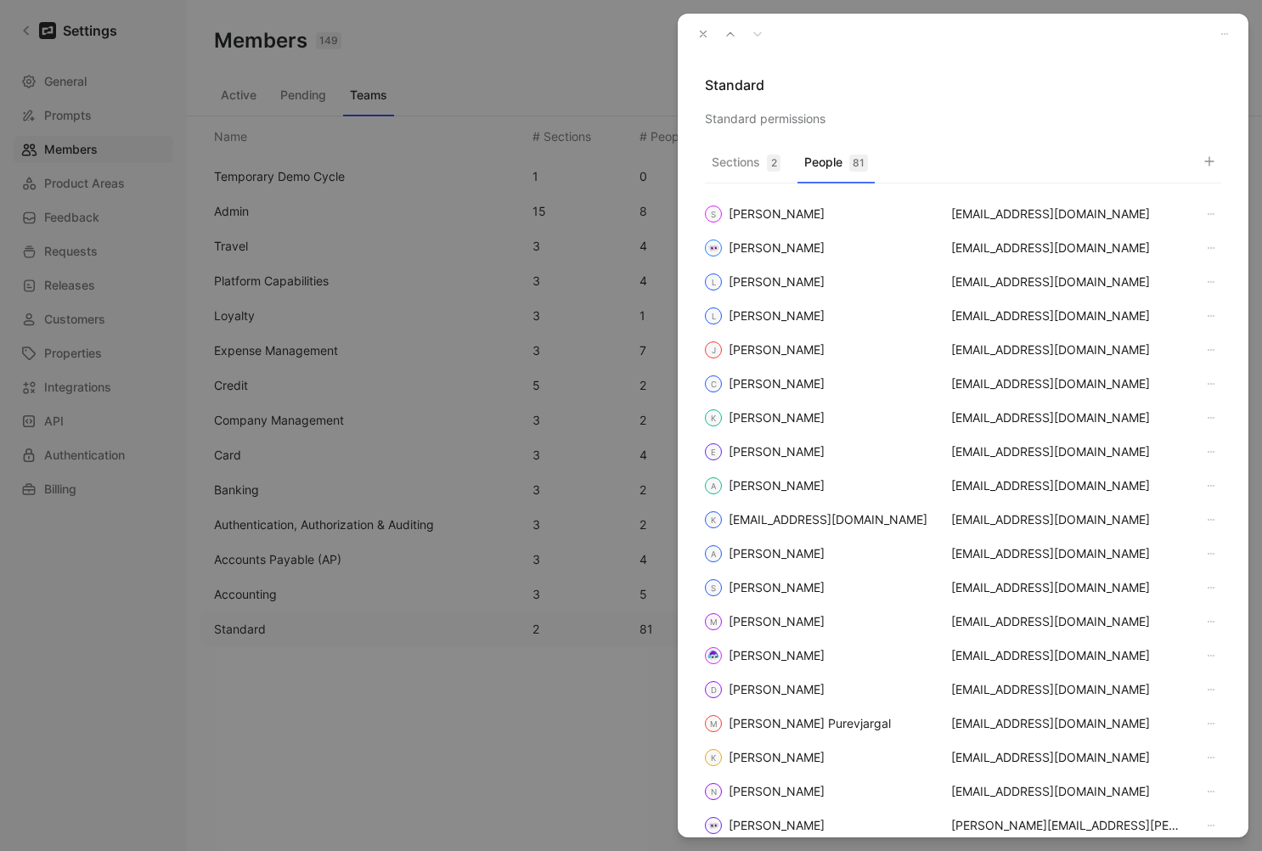
click at [694, 31] on button "button" at bounding box center [703, 34] width 24 height 24
